Goal: Task Accomplishment & Management: Use online tool/utility

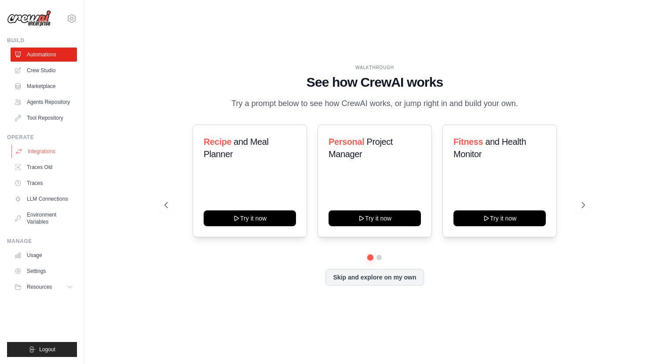
click at [36, 153] on link "Integrations" at bounding box center [44, 151] width 66 height 14
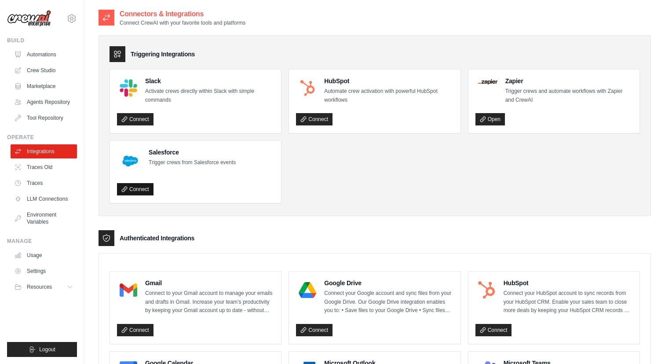
click at [132, 193] on link "Connect" at bounding box center [135, 189] width 36 height 12
click at [47, 197] on link "LLM Connections" at bounding box center [44, 199] width 66 height 14
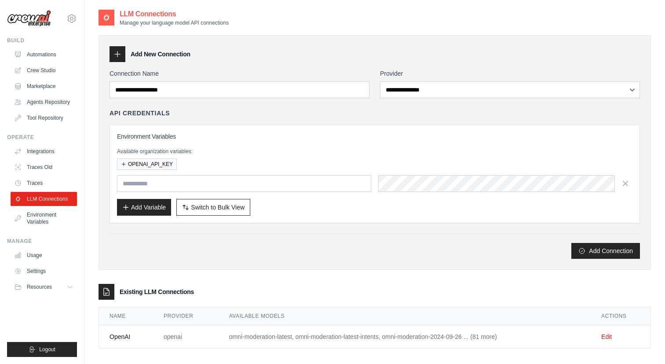
scroll to position [18, 0]
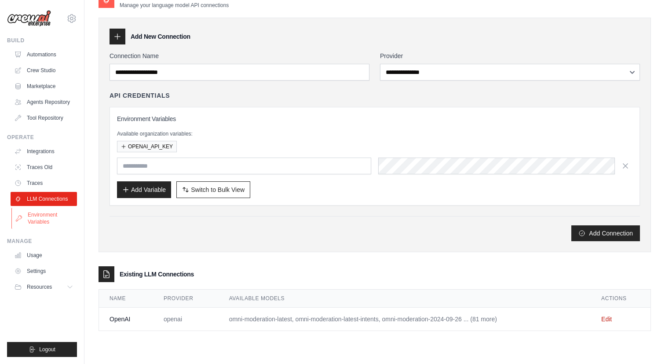
click at [61, 211] on link "Environment Variables" at bounding box center [44, 217] width 66 height 21
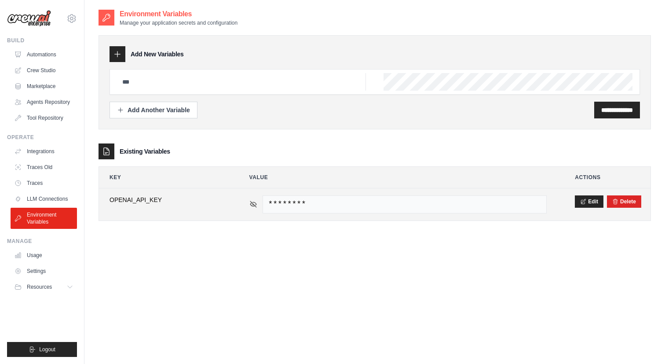
click at [252, 207] on icon at bounding box center [253, 204] width 8 height 8
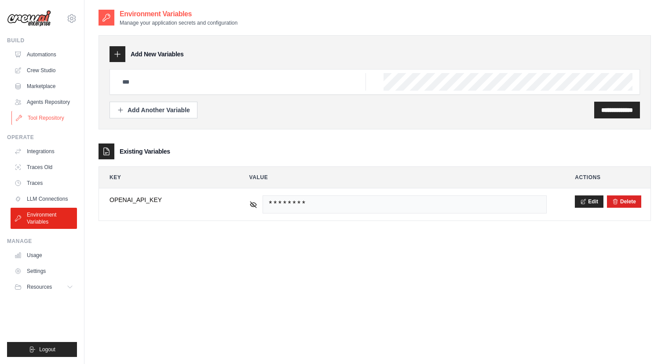
click at [50, 119] on link "Tool Repository" at bounding box center [44, 118] width 66 height 14
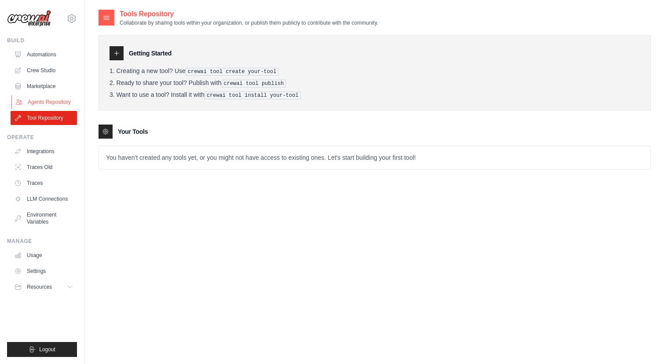
click at [51, 102] on link "Agents Repository" at bounding box center [44, 102] width 66 height 14
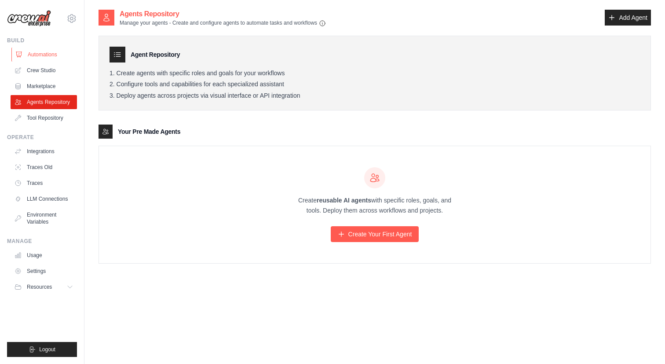
click at [53, 58] on link "Automations" at bounding box center [44, 54] width 66 height 14
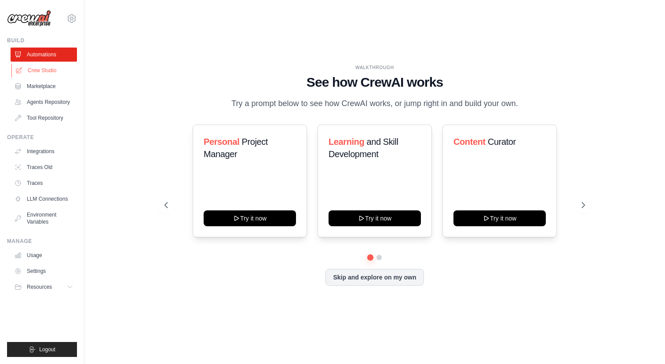
click at [50, 70] on link "Crew Studio" at bounding box center [44, 70] width 66 height 14
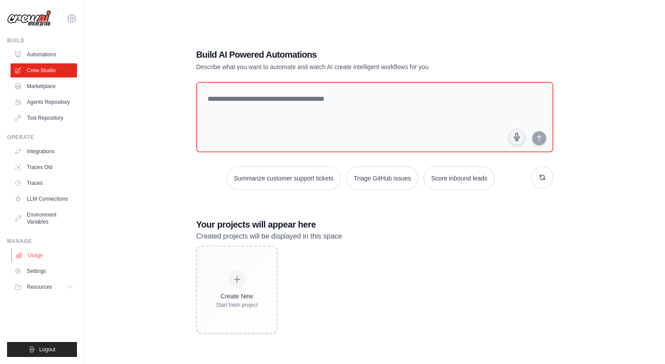
click at [35, 255] on link "Usage" at bounding box center [44, 255] width 66 height 14
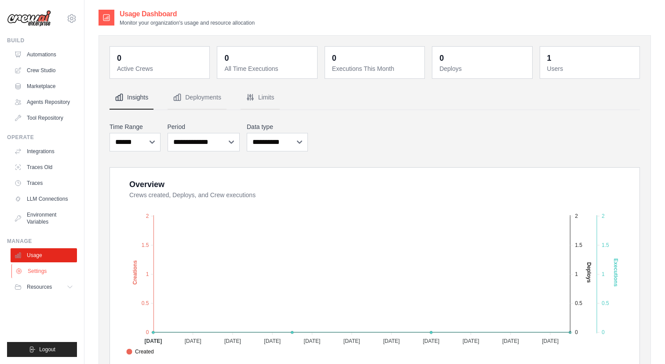
click at [37, 266] on link "Settings" at bounding box center [44, 271] width 66 height 14
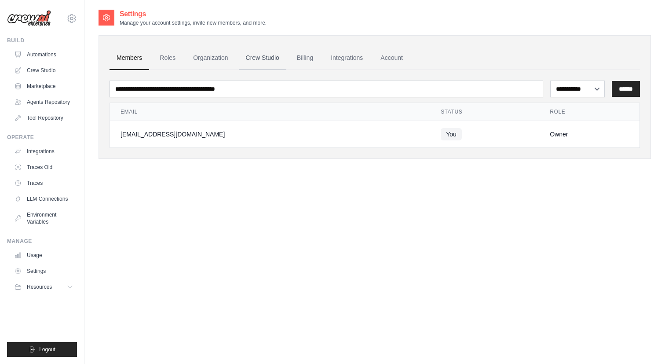
click at [269, 53] on link "Crew Studio" at bounding box center [262, 58] width 47 height 24
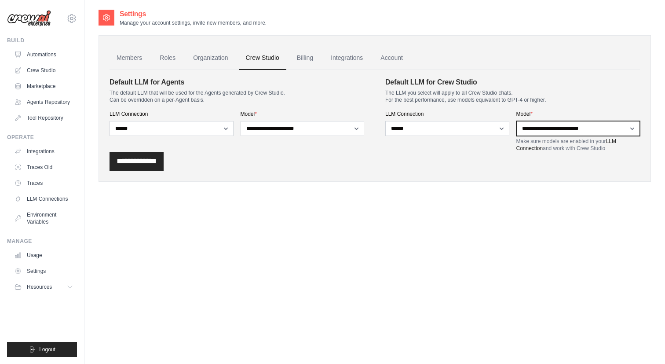
click at [553, 126] on select "**********" at bounding box center [578, 128] width 124 height 15
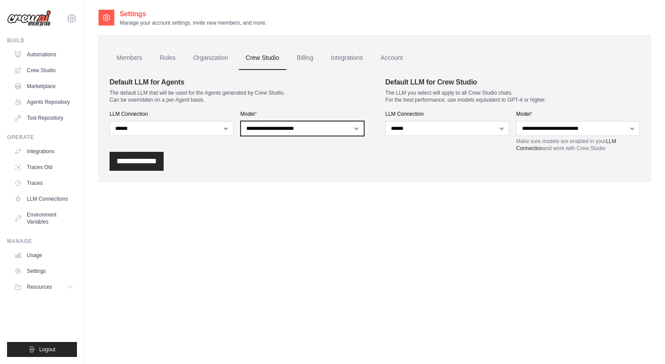
click at [311, 130] on select "**********" at bounding box center [302, 128] width 124 height 15
click at [41, 69] on link "Crew Studio" at bounding box center [44, 70] width 66 height 14
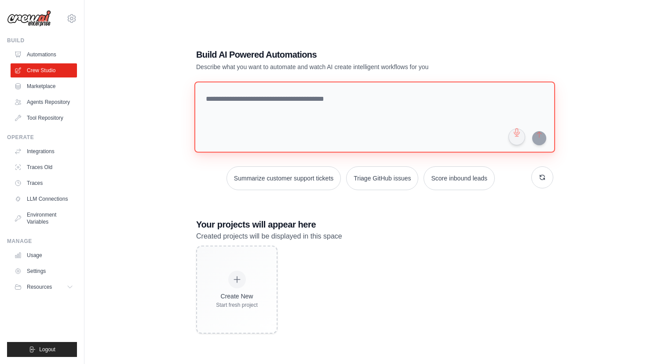
click at [236, 89] on textarea at bounding box center [374, 116] width 360 height 71
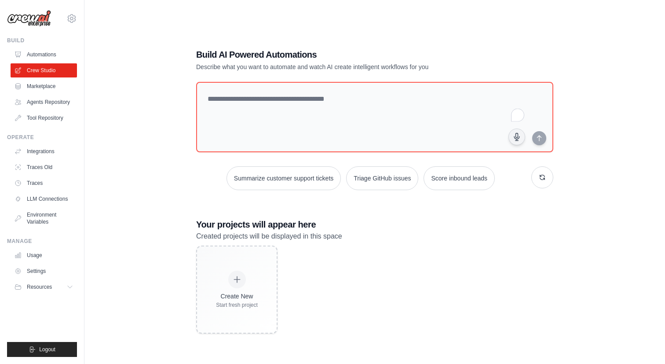
click at [164, 182] on div "Build AI Powered Automations Describe what you want to automate and watch AI cr…" at bounding box center [374, 191] width 552 height 364
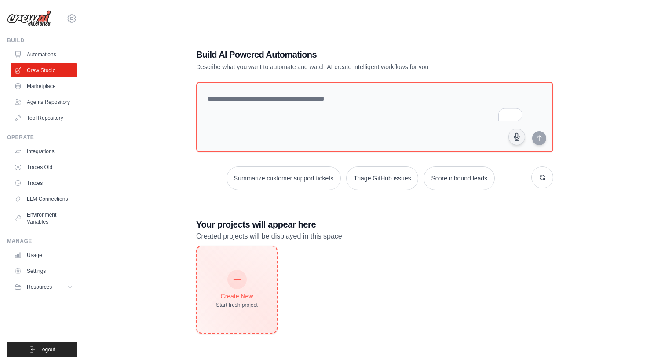
click at [242, 274] on div at bounding box center [236, 278] width 19 height 19
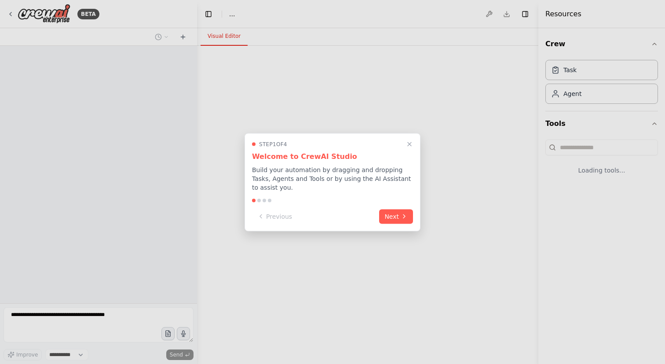
select select "****"
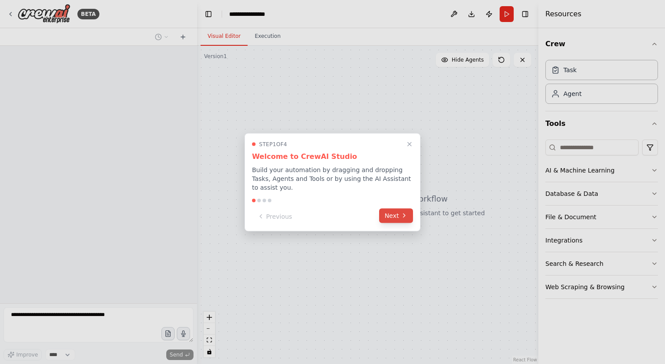
click at [391, 218] on button "Next" at bounding box center [396, 215] width 34 height 15
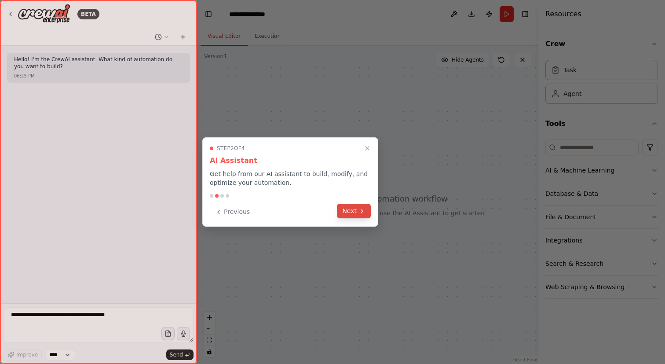
click at [362, 216] on button "Next" at bounding box center [354, 211] width 34 height 15
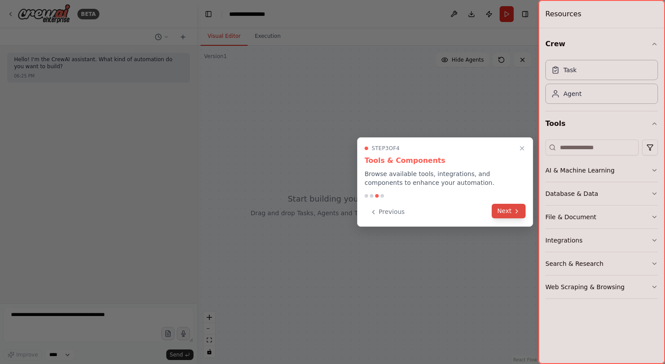
click at [498, 210] on button "Next" at bounding box center [508, 211] width 34 height 15
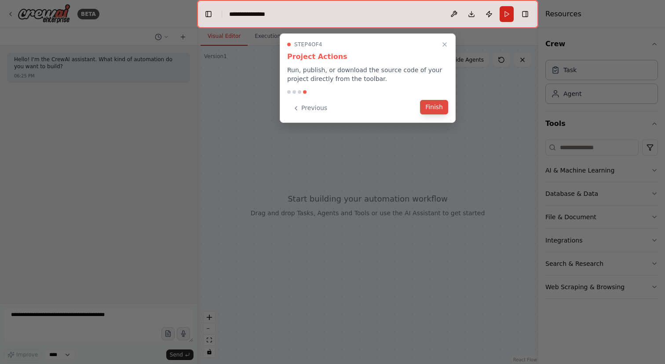
click at [430, 107] on button "Finish" at bounding box center [434, 107] width 28 height 15
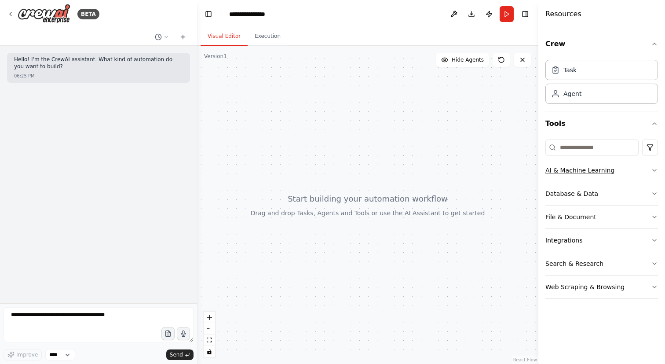
click at [558, 167] on div "AI & Machine Learning" at bounding box center [579, 170] width 69 height 9
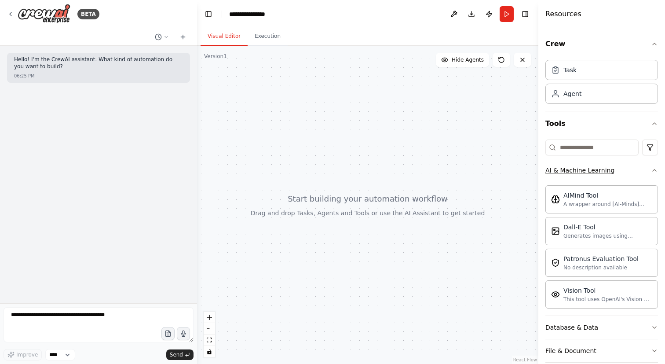
click at [558, 167] on div "AI & Machine Learning" at bounding box center [579, 170] width 69 height 9
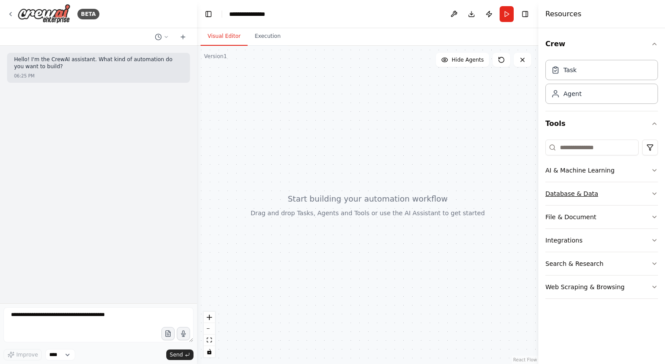
click at [565, 196] on div "Database & Data" at bounding box center [571, 193] width 53 height 9
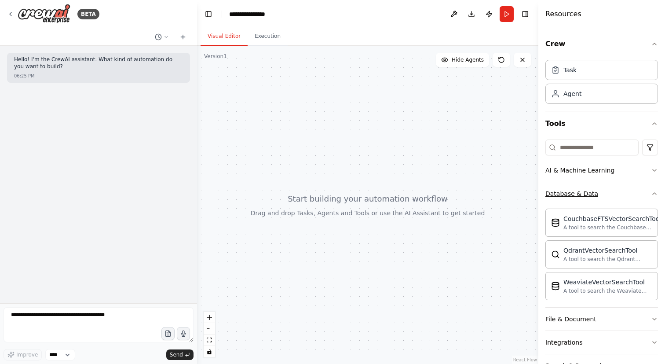
click at [565, 196] on div "Database & Data" at bounding box center [571, 193] width 53 height 9
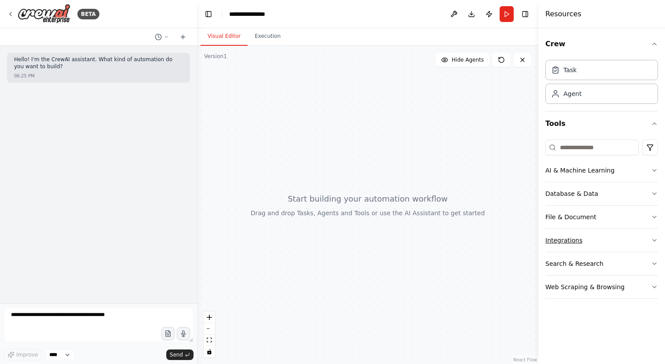
click at [562, 240] on div "Integrations" at bounding box center [563, 240] width 37 height 9
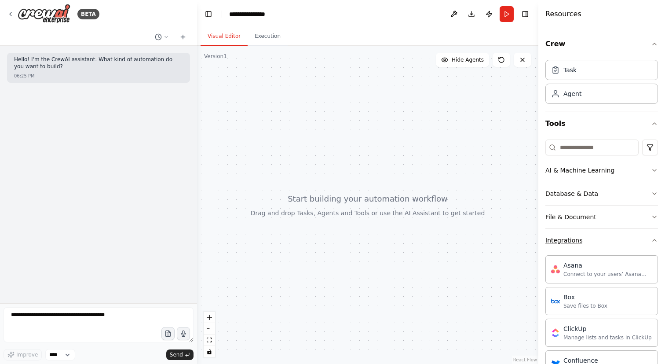
click at [562, 240] on div "Integrations" at bounding box center [563, 240] width 37 height 9
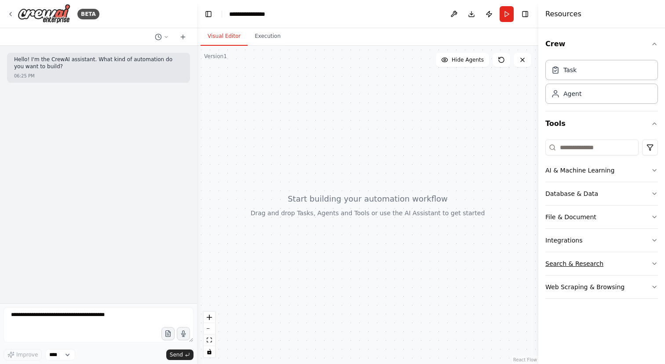
click at [561, 267] on div "Search & Research" at bounding box center [574, 263] width 58 height 9
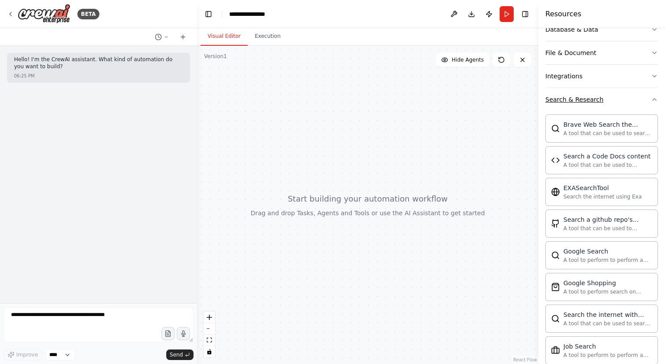
scroll to position [170, 0]
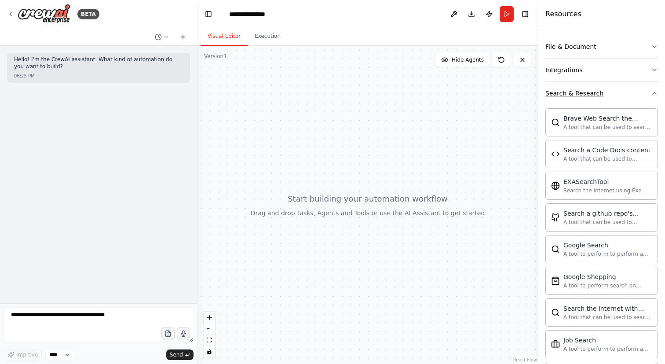
click at [578, 98] on button "Search & Research" at bounding box center [601, 93] width 113 height 23
